Goal: Task Accomplishment & Management: Use online tool/utility

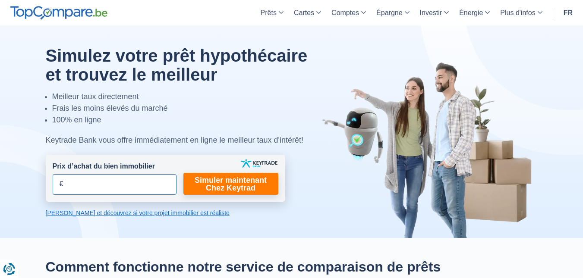
click at [144, 188] on input "Prix d’achat du bien immobilier" at bounding box center [115, 184] width 124 height 21
type input "100.000"
click at [188, 213] on link "Calculez et découvrez si votre projet immobilier est réaliste" at bounding box center [166, 213] width 240 height 9
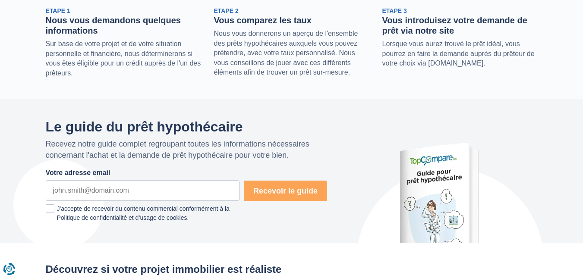
scroll to position [125, 0]
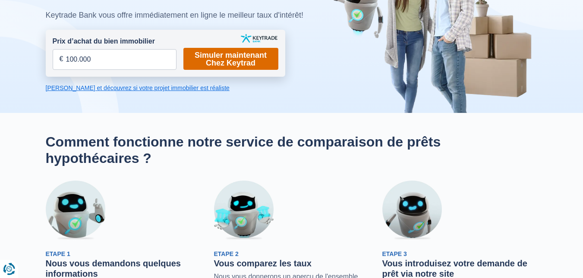
click at [229, 63] on link "Simuler maintenant Chez Keytrad" at bounding box center [230, 59] width 95 height 22
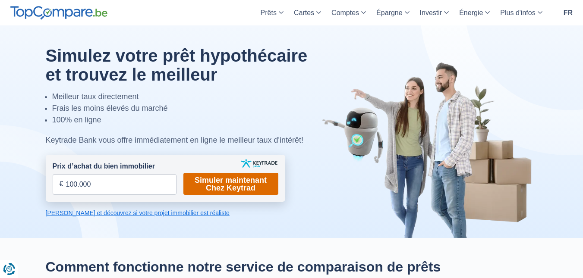
click at [266, 184] on link "Simuler maintenant Chez Keytrad" at bounding box center [230, 184] width 95 height 22
click at [258, 183] on link "Simuler maintenant Chez Keytrad" at bounding box center [230, 184] width 95 height 22
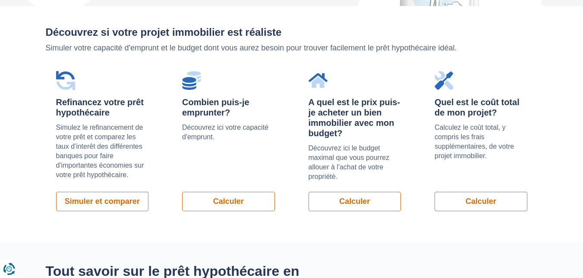
scroll to position [849, 0]
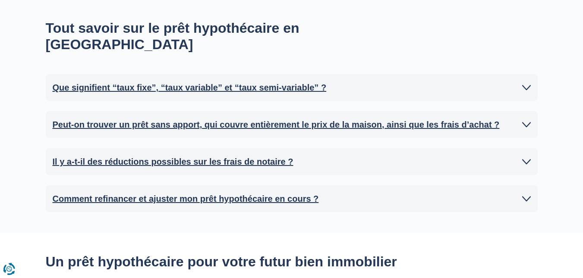
click at [527, 120] on icon at bounding box center [526, 124] width 9 height 9
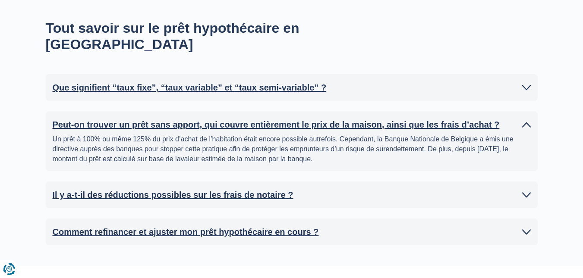
click at [525, 191] on icon at bounding box center [526, 195] width 9 height 9
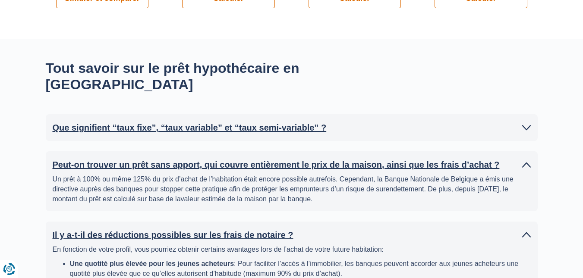
scroll to position [798, 0]
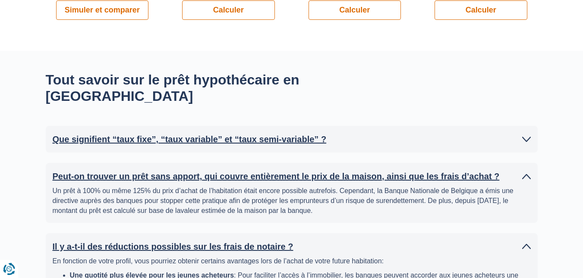
click at [528, 135] on icon at bounding box center [526, 139] width 9 height 9
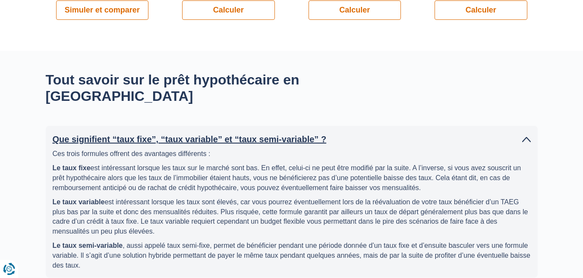
scroll to position [554, 0]
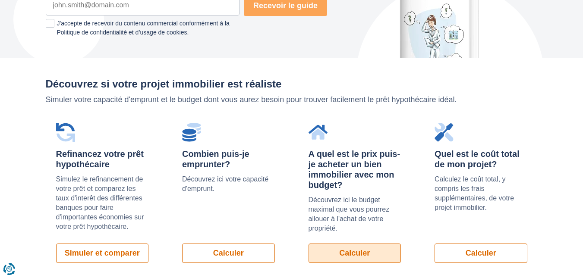
click at [316, 249] on link "Calculer" at bounding box center [355, 253] width 93 height 19
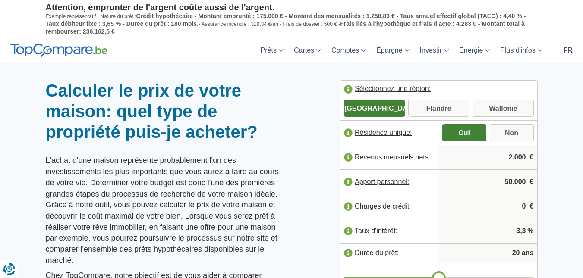
click at [493, 103] on input "Wallonie" at bounding box center [503, 109] width 61 height 16
radio input "true"
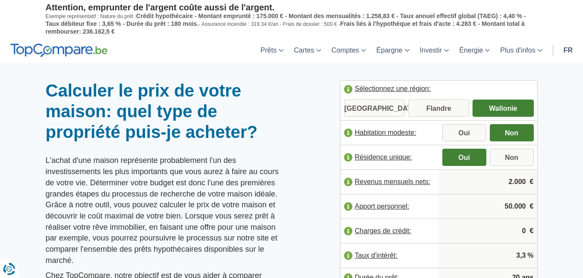
click at [474, 134] on input "Oui" at bounding box center [464, 134] width 44 height 16
radio input "true"
click at [509, 180] on input "2.000" at bounding box center [488, 181] width 92 height 23
type input "1.750"
click at [510, 204] on input "50.000" at bounding box center [488, 206] width 92 height 23
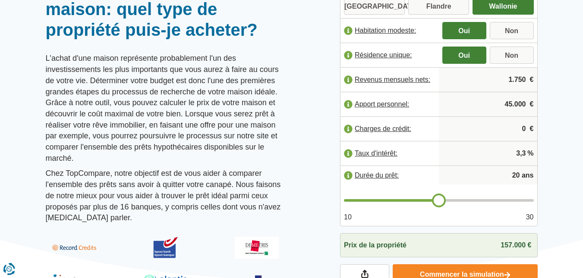
scroll to position [104, 0]
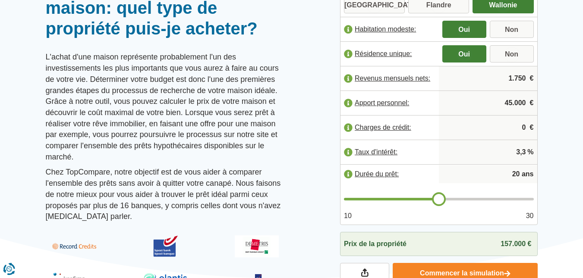
type input "45.000"
click at [520, 151] on input "3,3" at bounding box center [488, 152] width 92 height 23
type input "19"
type input "18"
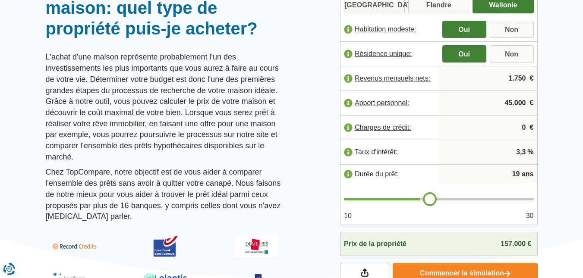
type input "18"
type input "17"
type input "16"
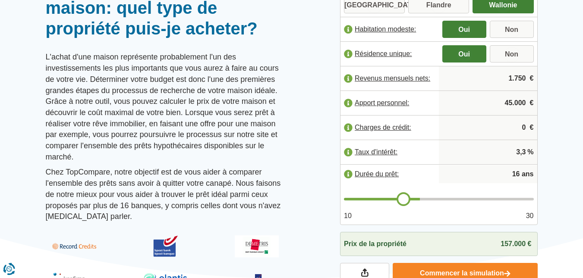
type input "15"
type input "14"
type input "13"
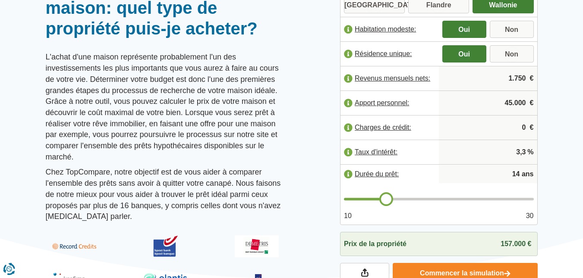
type input "13"
type input "12"
type input "11"
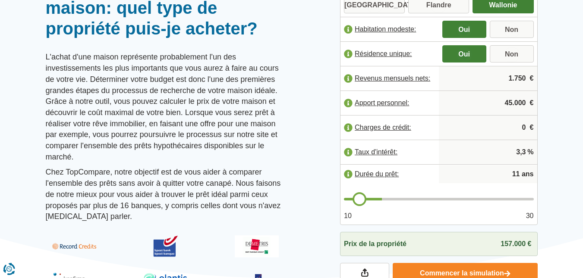
type input "10"
drag, startPoint x: 439, startPoint y: 200, endPoint x: 341, endPoint y: 199, distance: 98.4
type input "10"
click at [344, 199] on input "range" at bounding box center [439, 199] width 190 height 3
click at [510, 244] on span "104.000 €" at bounding box center [516, 243] width 31 height 7
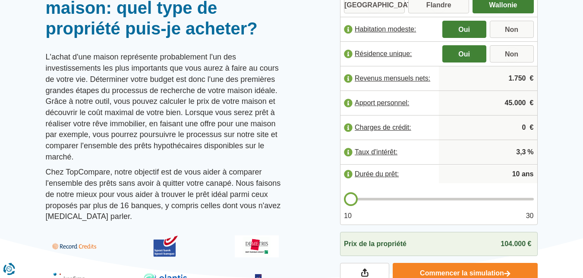
click at [510, 244] on span "104.000 €" at bounding box center [516, 243] width 31 height 7
click at [512, 241] on span "104.000 €" at bounding box center [516, 243] width 31 height 7
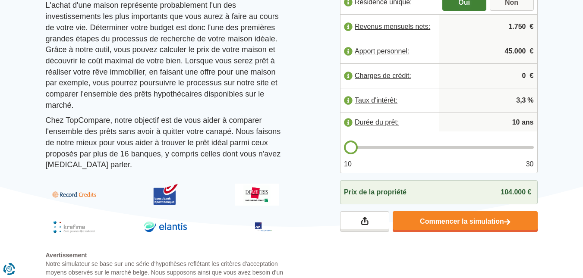
scroll to position [173, 0]
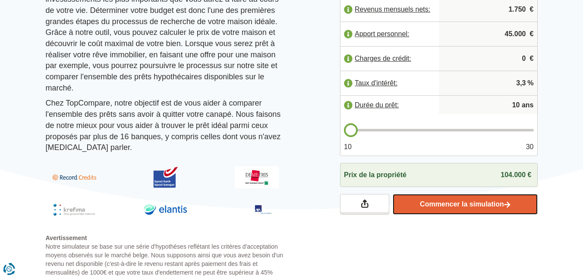
click at [455, 199] on link "Commencer la simulation" at bounding box center [465, 204] width 145 height 21
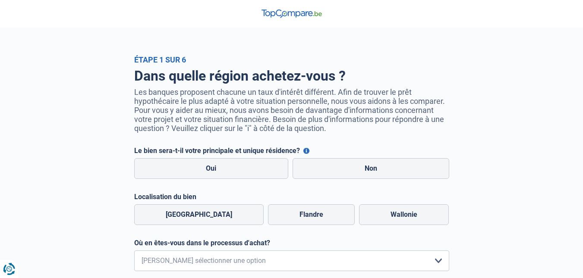
scroll to position [182, 0]
